Goal: Task Accomplishment & Management: Manage account settings

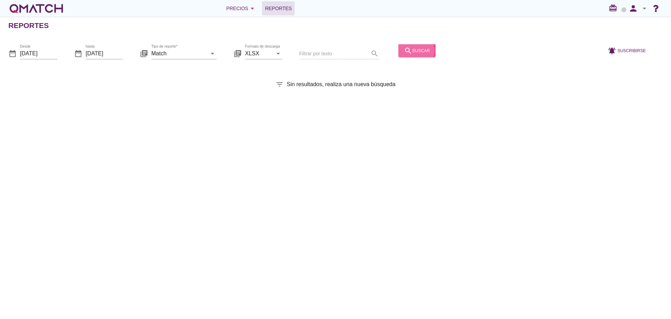
click at [411, 52] on div "search buscar" at bounding box center [417, 50] width 26 height 8
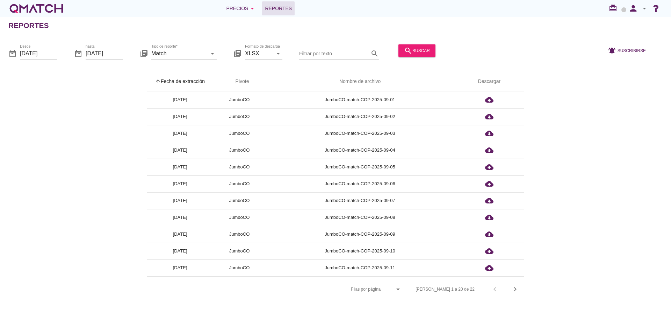
click at [174, 83] on th "arrow_upward Fecha de extracción" at bounding box center [180, 82] width 66 height 20
click at [422, 46] on button "search buscar" at bounding box center [417, 50] width 37 height 13
click at [189, 87] on th "arrow_upward Fecha de extracción" at bounding box center [180, 82] width 66 height 20
click at [409, 47] on div "search buscar" at bounding box center [417, 50] width 26 height 8
click at [188, 83] on th "arrow_upward Fecha de extracción" at bounding box center [180, 82] width 66 height 20
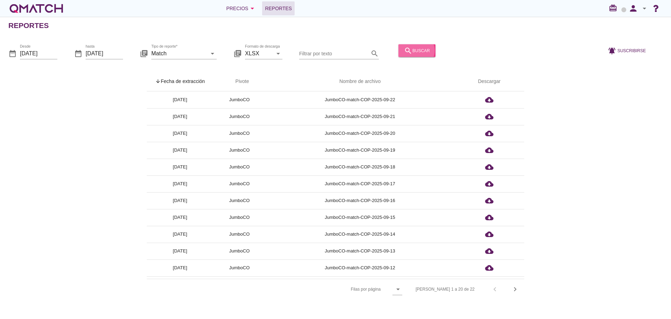
click at [422, 51] on div "search buscar" at bounding box center [417, 50] width 26 height 8
click at [197, 84] on th "arrow_upward Fecha de extracción" at bounding box center [180, 82] width 66 height 20
click at [636, 7] on icon "person" at bounding box center [634, 8] width 14 height 10
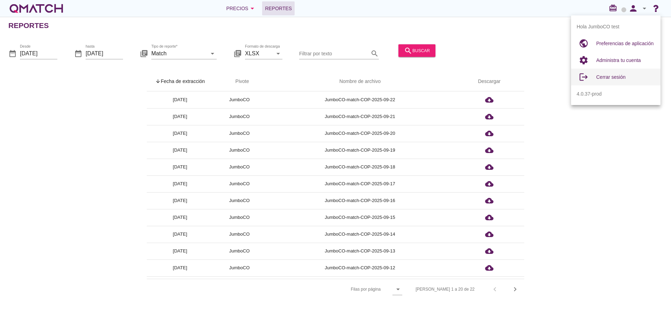
click at [612, 76] on span "Cerrar sesión" at bounding box center [611, 77] width 29 height 6
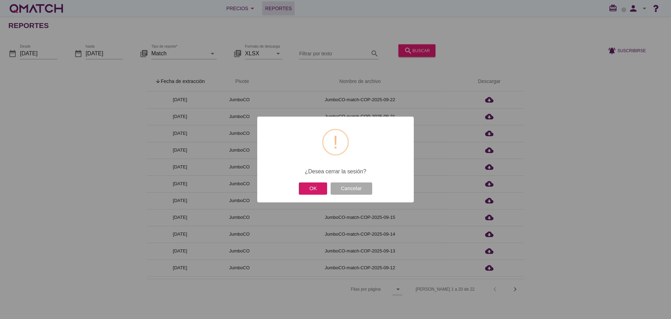
click at [305, 186] on button "OK" at bounding box center [313, 188] width 28 height 12
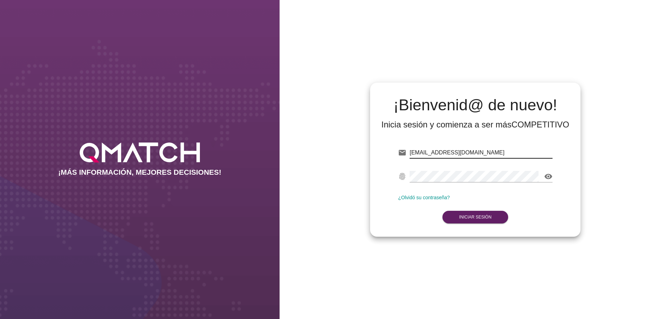
click at [487, 153] on input "[EMAIL_ADDRESS][DOMAIN_NAME]" at bounding box center [481, 152] width 143 height 11
type input "[EMAIL_ADDRESS][DOMAIN_NAME]"
click at [480, 214] on button "Iniciar Sesión" at bounding box center [476, 216] width 66 height 13
